Goal: Task Accomplishment & Management: Manage account settings

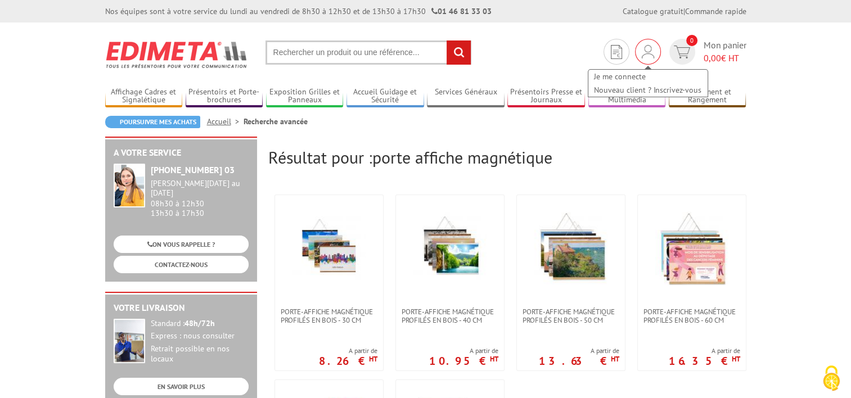
click at [653, 56] on div "Je me connecte Nouveau client ? Inscrivez-vous" at bounding box center [648, 52] width 26 height 26
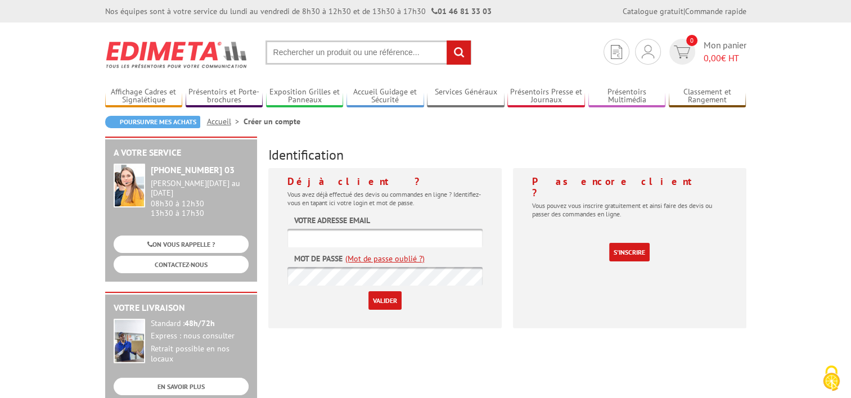
type input "[PERSON_NAME][EMAIL_ADDRESS][DOMAIN_NAME]"
click at [380, 304] on input "Valider" at bounding box center [384, 300] width 33 height 19
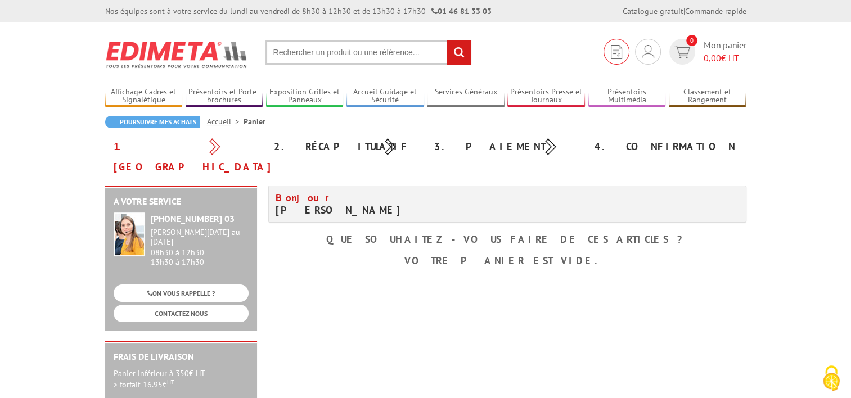
click at [612, 49] on img at bounding box center [615, 52] width 11 height 14
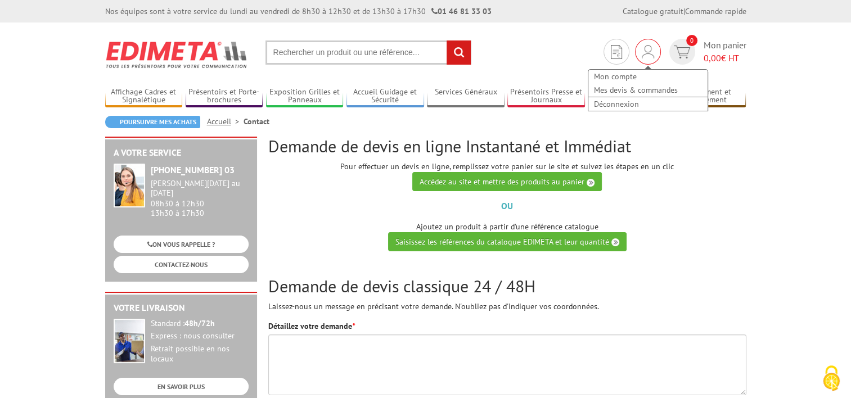
click at [650, 53] on img at bounding box center [647, 51] width 12 height 13
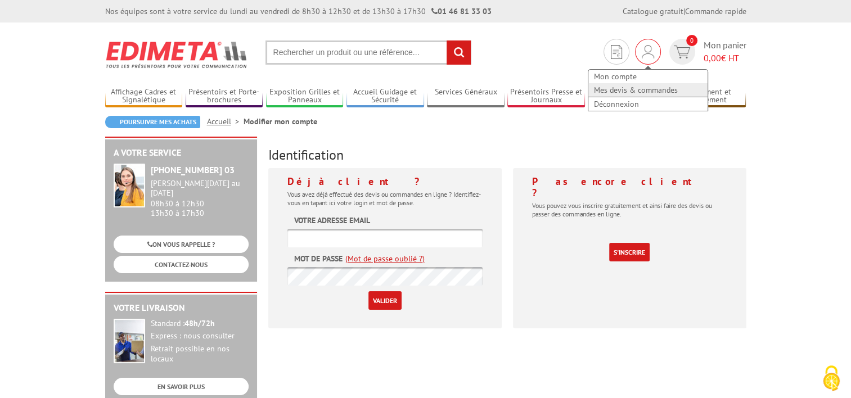
type input "[PERSON_NAME][EMAIL_ADDRESS][DOMAIN_NAME]"
click at [619, 88] on link "Mes devis & commandes" at bounding box center [647, 89] width 119 height 13
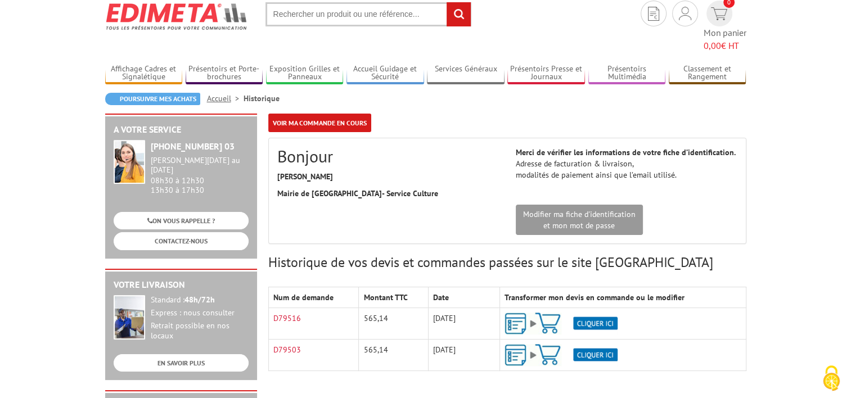
scroll to position [56, 0]
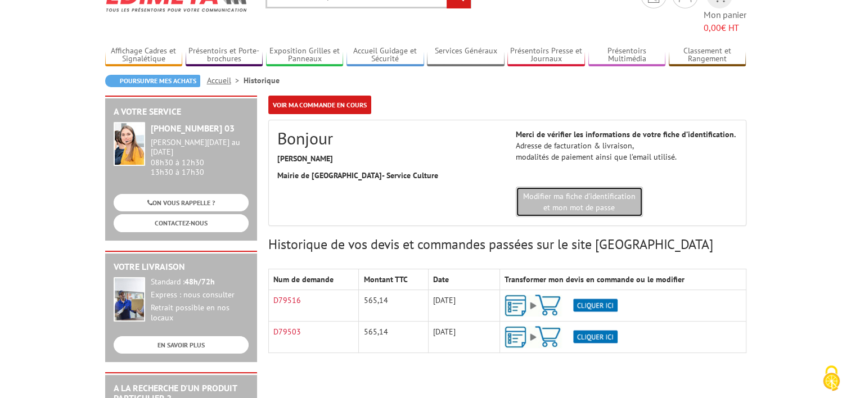
click at [577, 191] on link "Modifier ma fiche d'identification et mon mot de passe" at bounding box center [578, 202] width 127 height 30
